Goal: Find specific page/section: Find specific page/section

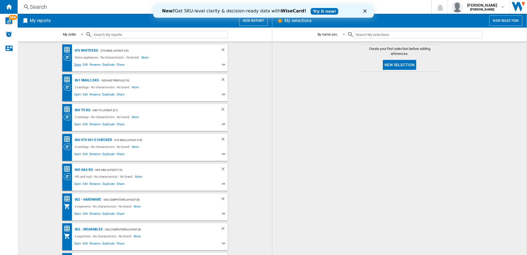
click at [75, 66] on span "Open" at bounding box center [77, 65] width 9 height 7
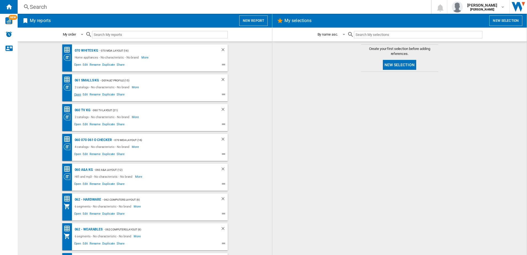
click at [76, 96] on span "Open" at bounding box center [77, 95] width 9 height 7
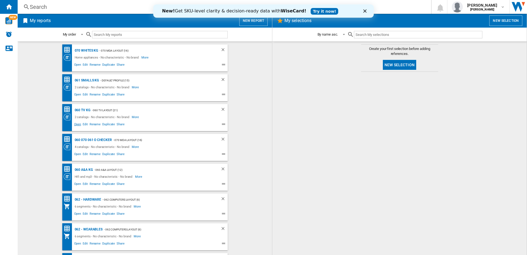
click at [74, 124] on span "Open" at bounding box center [77, 125] width 9 height 7
